Goal: Information Seeking & Learning: Learn about a topic

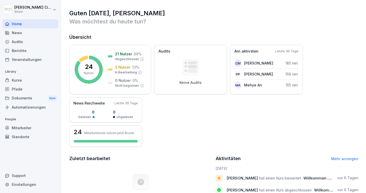
click at [20, 33] on div "News" at bounding box center [31, 32] width 56 height 9
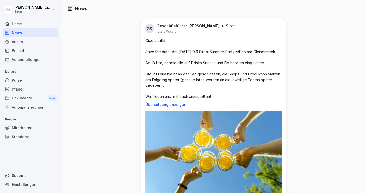
click at [18, 83] on div "Kurse" at bounding box center [31, 80] width 56 height 9
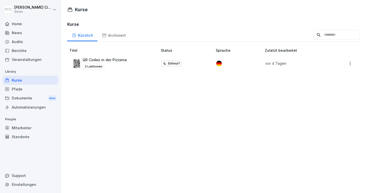
click at [114, 34] on div "Archiviert" at bounding box center [113, 34] width 33 height 13
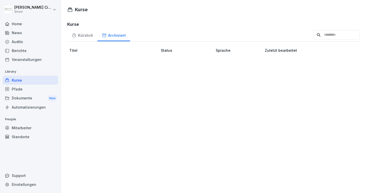
click at [86, 35] on div "Kürzlich" at bounding box center [82, 34] width 30 height 13
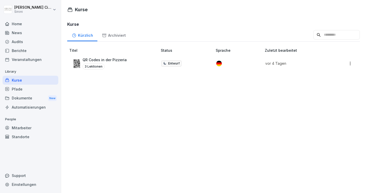
click at [101, 60] on p "QR Codes in der Pizzeria" at bounding box center [104, 59] width 44 height 5
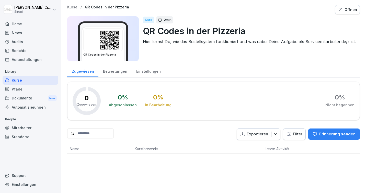
click at [119, 37] on img at bounding box center [102, 40] width 39 height 22
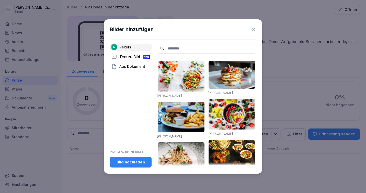
click at [253, 29] on icon at bounding box center [253, 29] width 3 height 3
